Goal: Transaction & Acquisition: Purchase product/service

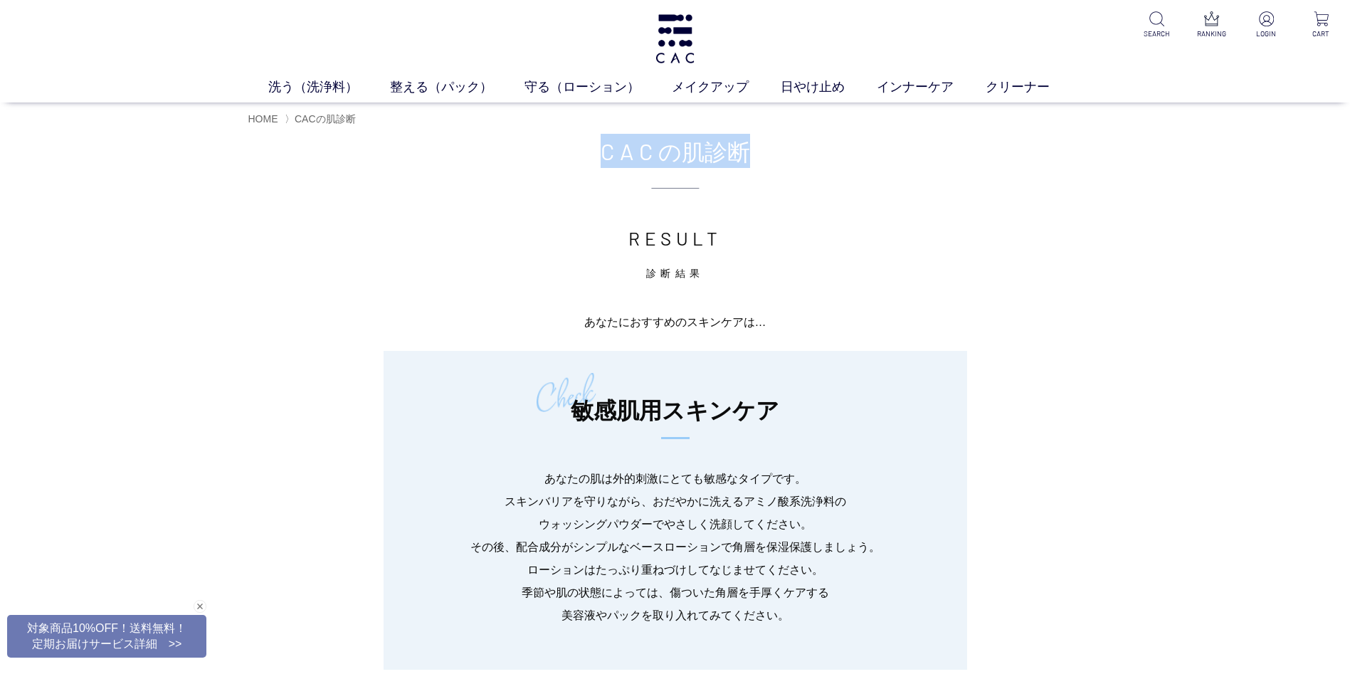
drag, startPoint x: 758, startPoint y: 147, endPoint x: 587, endPoint y: 153, distance: 171.6
click at [587, 153] on h2 "CAC の肌診断" at bounding box center [675, 161] width 1350 height 55
copy h2 "CAC の肌診断"
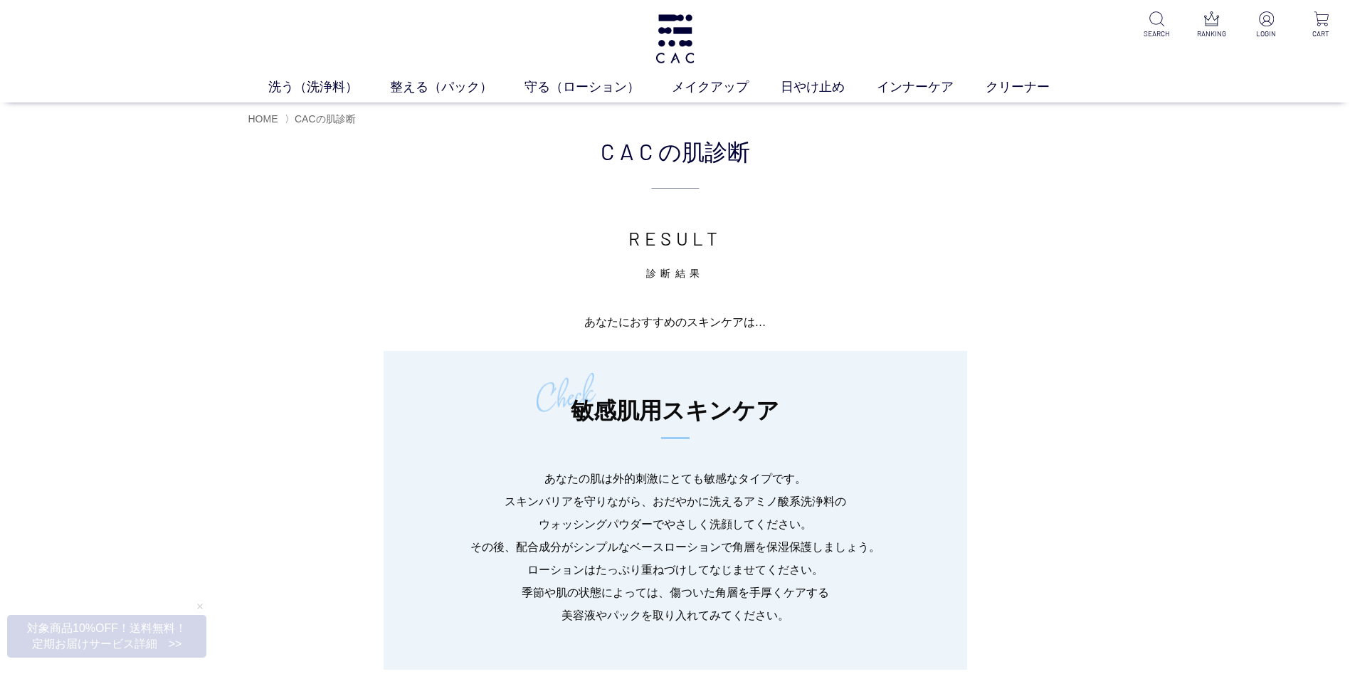
click at [362, 253] on p "診断結果" at bounding box center [675, 267] width 1350 height 28
click at [671, 43] on img at bounding box center [674, 38] width 43 height 49
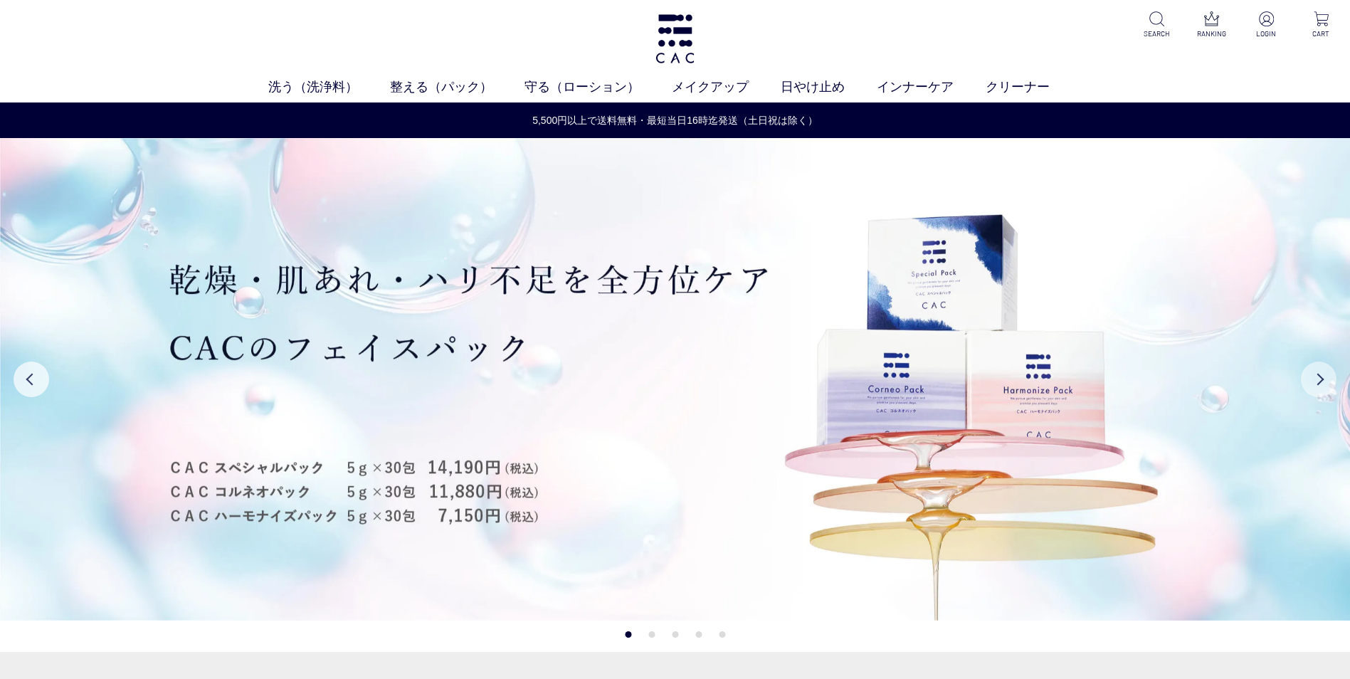
click at [1312, 379] on button "Next" at bounding box center [1319, 380] width 36 height 36
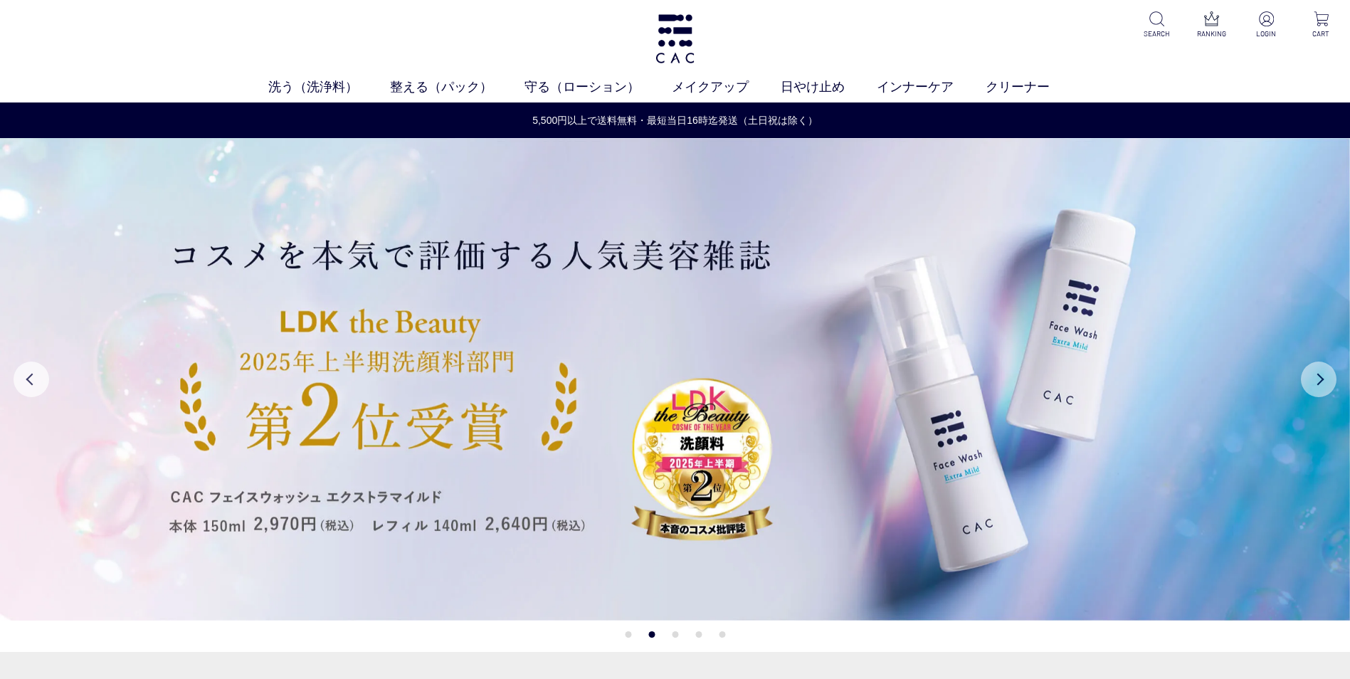
click at [1327, 379] on button "Next" at bounding box center [1319, 380] width 36 height 36
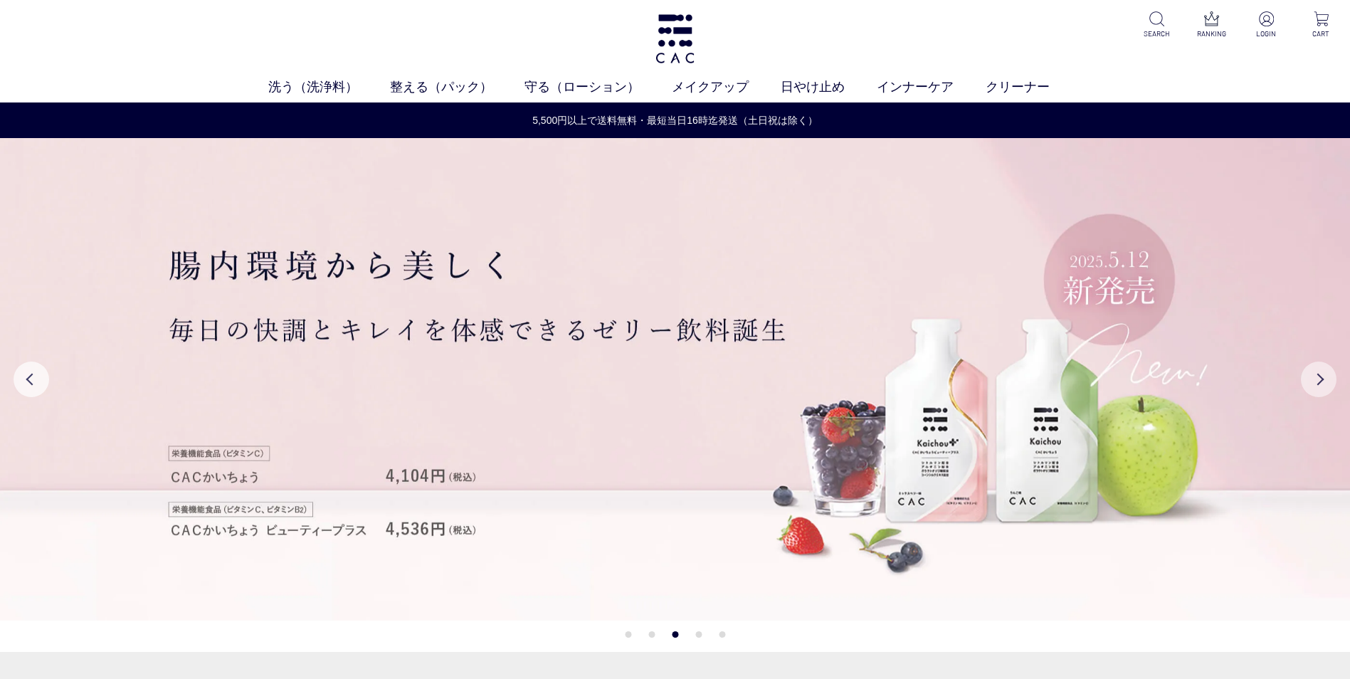
click at [1327, 379] on button "Next" at bounding box center [1319, 380] width 36 height 36
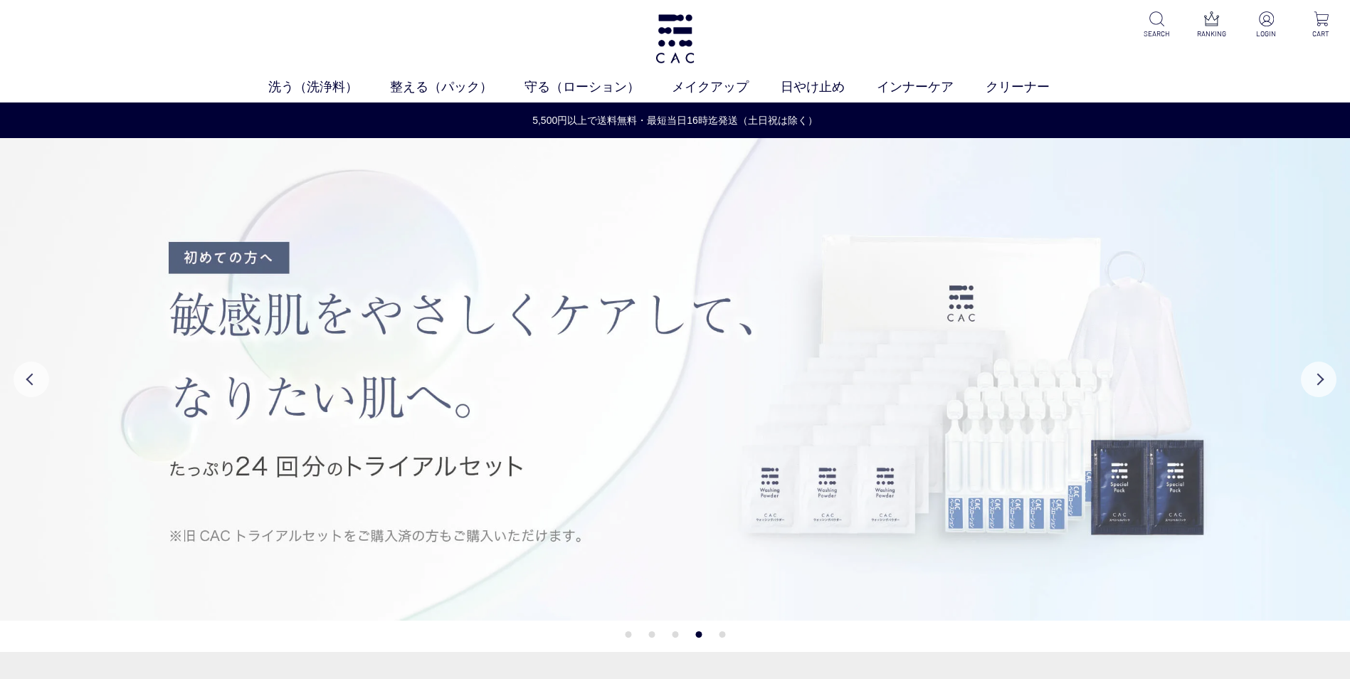
click at [471, 439] on img at bounding box center [675, 379] width 1350 height 483
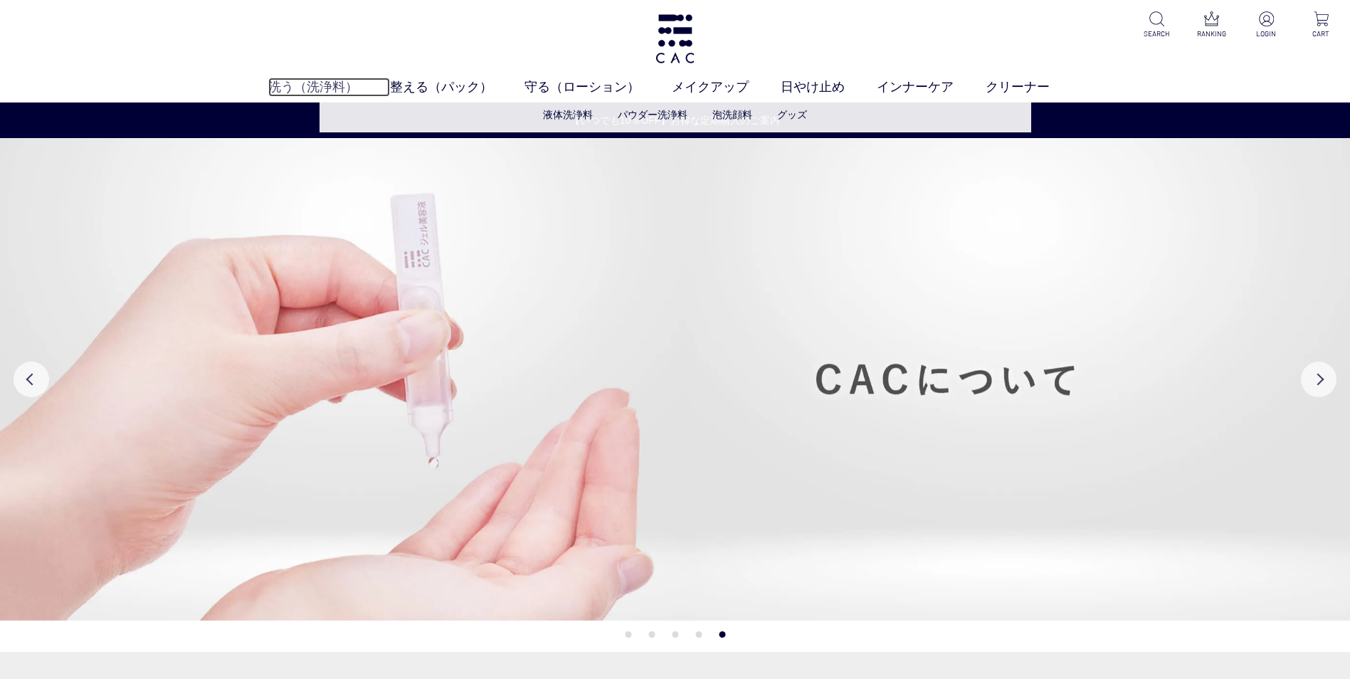
click at [315, 88] on link "洗う（洗浄料）" at bounding box center [329, 87] width 122 height 19
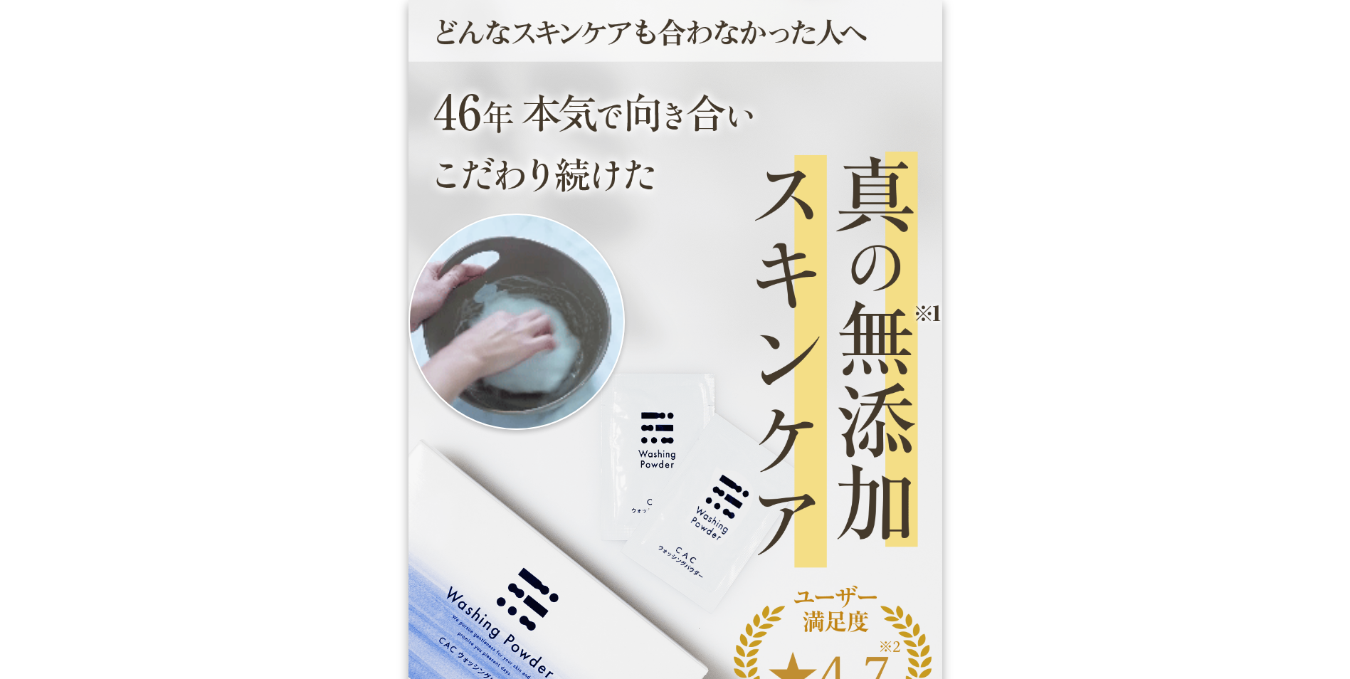
drag, startPoint x: 280, startPoint y: 110, endPoint x: 214, endPoint y: 26, distance: 107.4
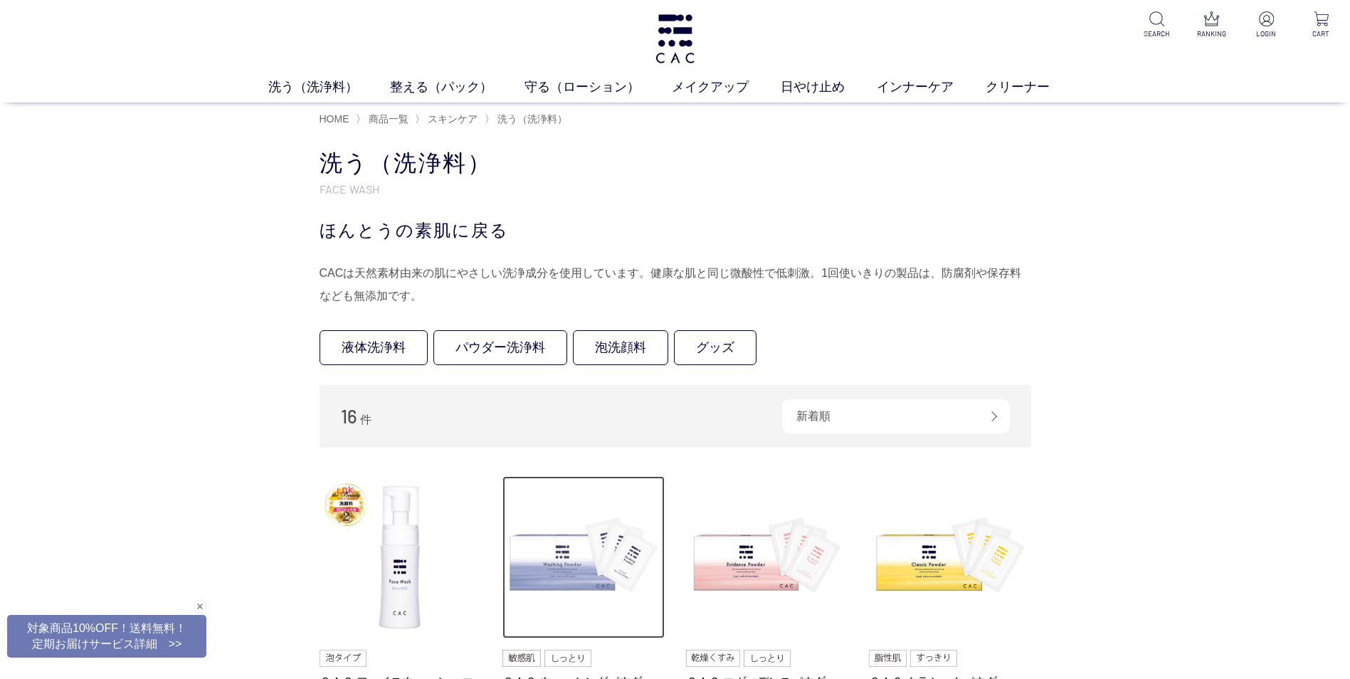
click at [559, 577] on img at bounding box center [584, 557] width 162 height 162
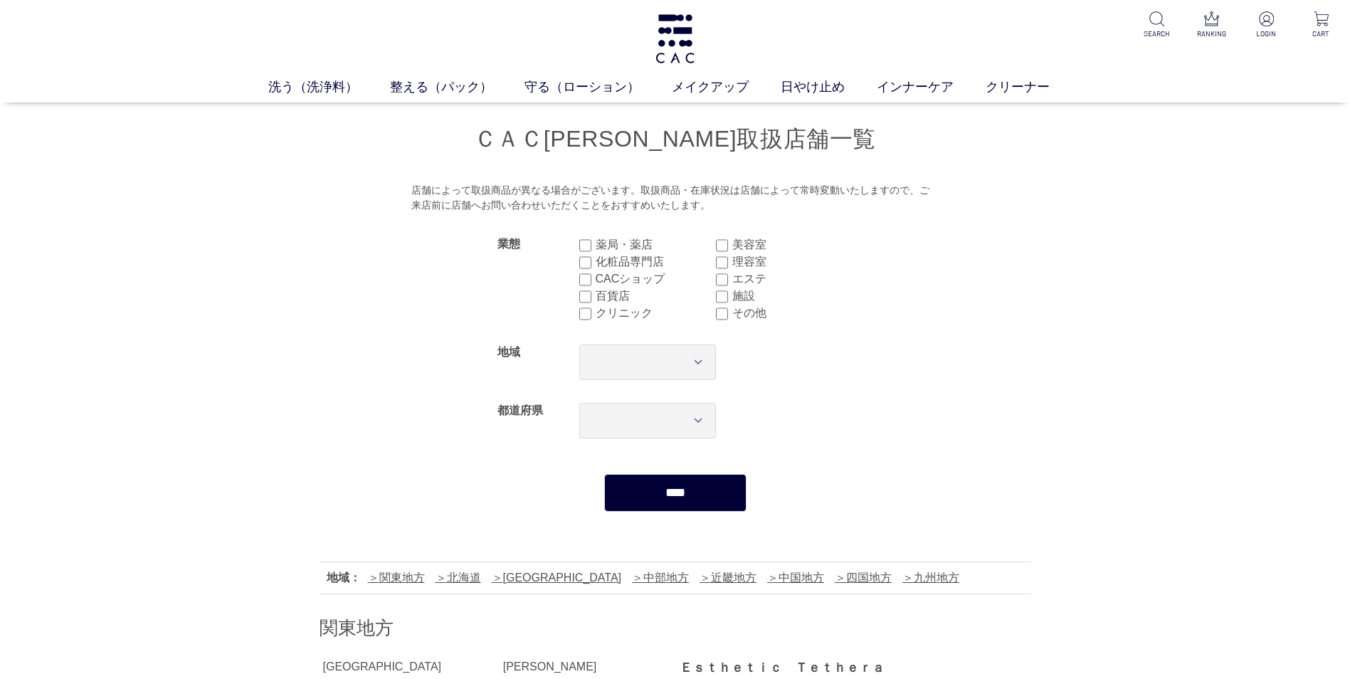
click at [878, 347] on form "業態 薬局・薬店 美容室 化粧品専門店 理容室 CACショップ エステ 百貨店 施設 クリニック その他 地域 *** **** **** **** ****…" at bounding box center [676, 368] width 712 height 287
drag, startPoint x: 810, startPoint y: 141, endPoint x: 554, endPoint y: 141, distance: 255.5
click at [554, 141] on h1 "ＣＡＣ[PERSON_NAME]取扱店舗一覧" at bounding box center [676, 139] width 712 height 31
copy h1 "ＣＡＣ[PERSON_NAME]取扱店舗一覧"
drag, startPoint x: 896, startPoint y: 293, endPoint x: 973, endPoint y: 228, distance: 100.5
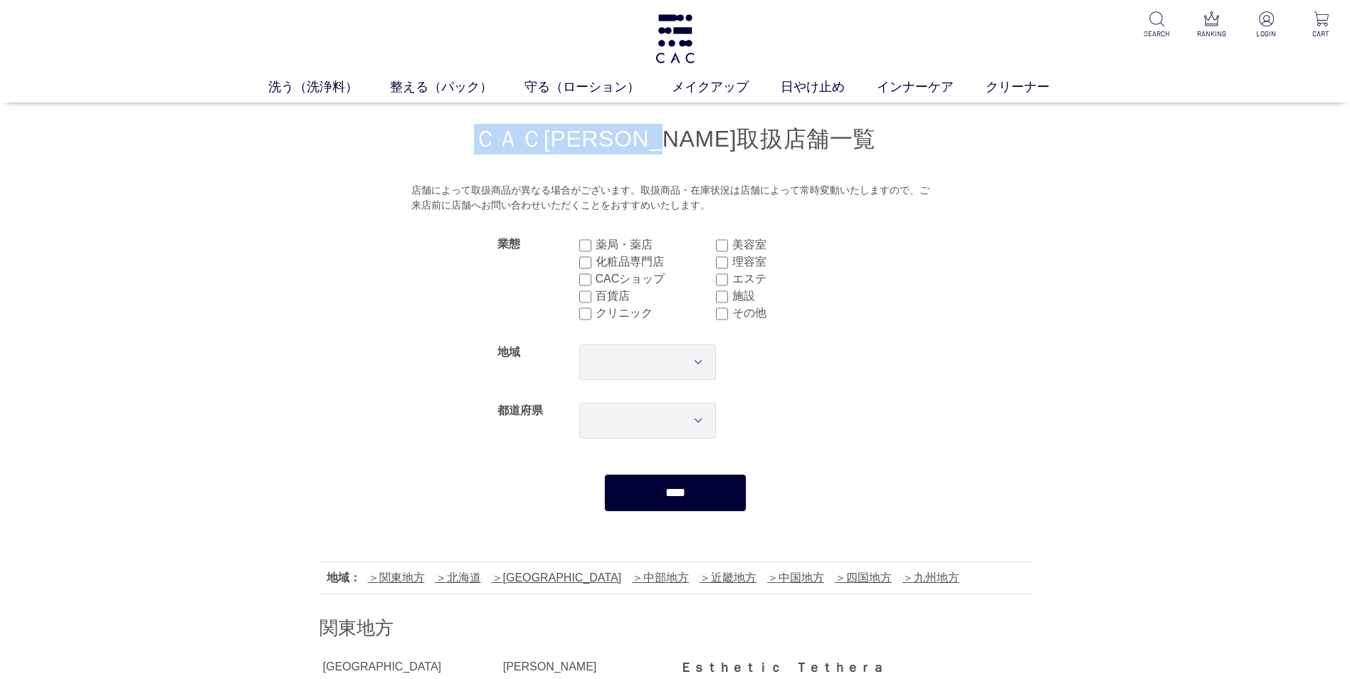
click at [901, 293] on form "業態 薬局・薬店 美容室 化粧品専門店 理容室 CACショップ エステ 百貨店 施設 クリニック その他 地域 *** **** **** **** ****…" at bounding box center [676, 368] width 712 height 287
